Goal: Navigation & Orientation: Find specific page/section

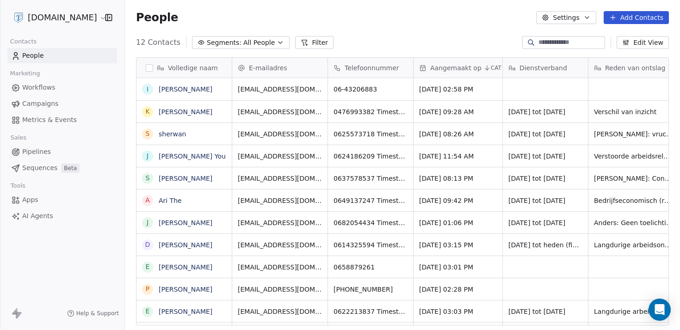
scroll to position [284, 548]
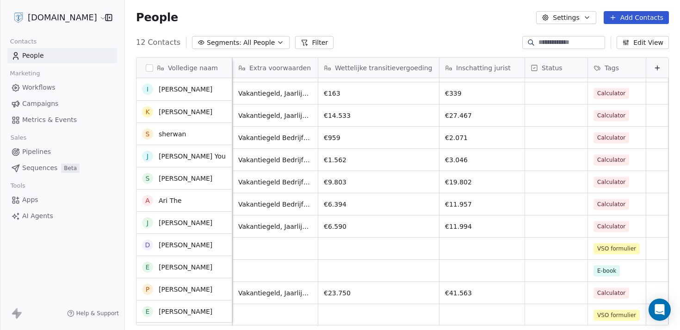
scroll to position [19, 0]
